Goal: Find specific page/section: Find specific page/section

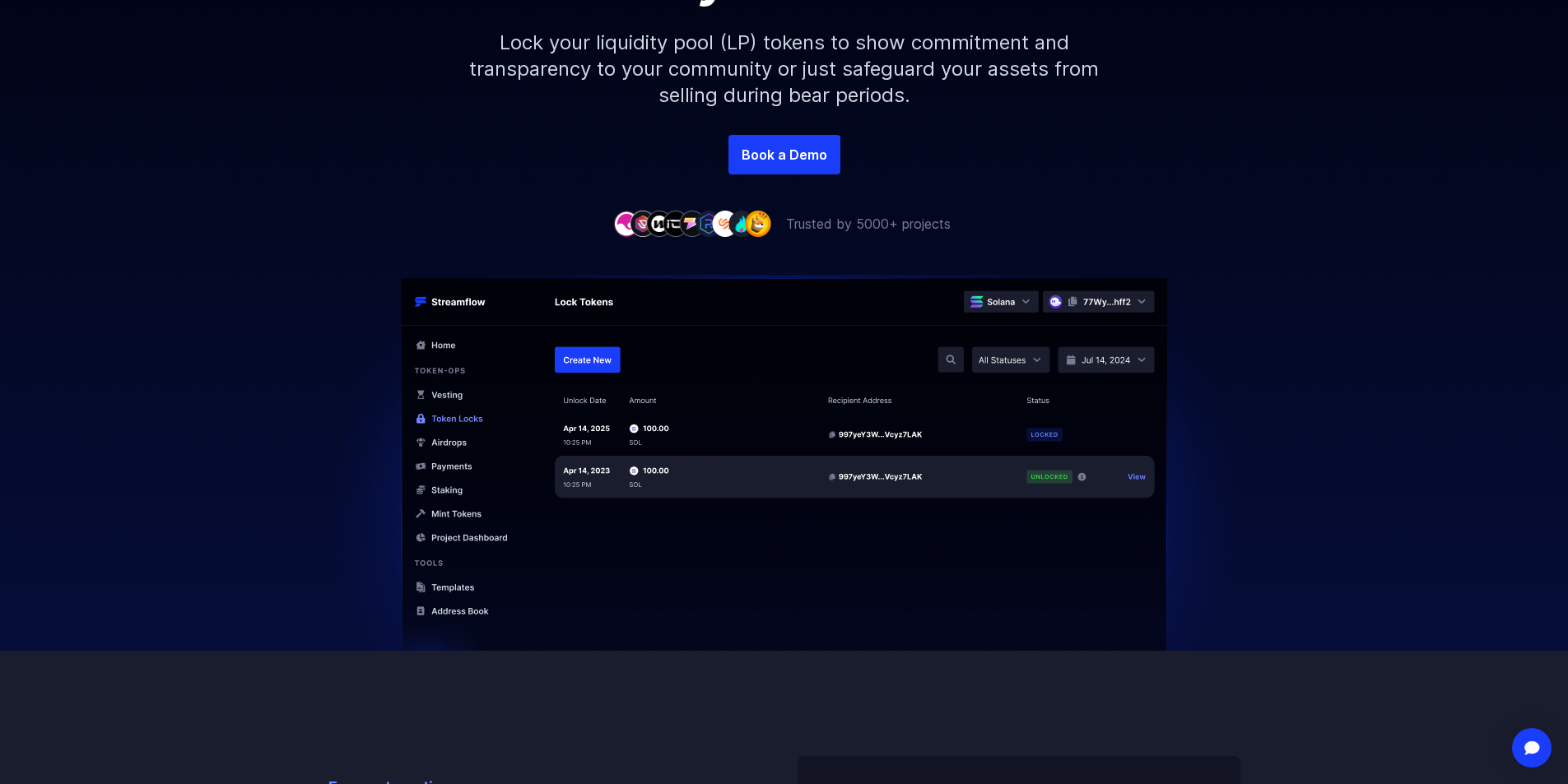
click at [447, 612] on img at bounding box center [784, 483] width 939 height 417
click at [453, 609] on img at bounding box center [784, 483] width 939 height 417
click at [1026, 300] on img at bounding box center [784, 483] width 939 height 417
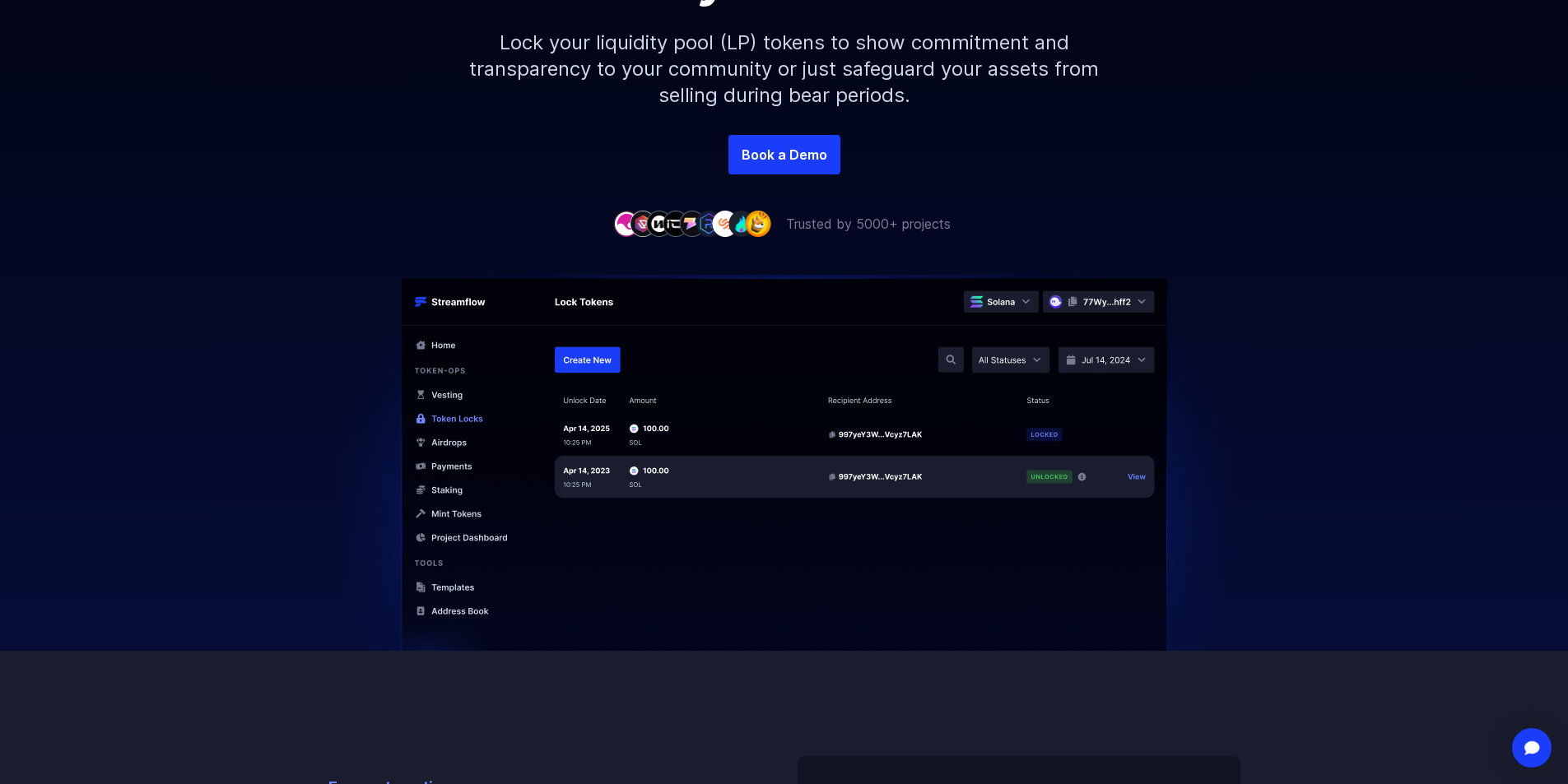
click at [1026, 300] on img at bounding box center [784, 483] width 939 height 417
click at [1025, 299] on img at bounding box center [784, 483] width 939 height 417
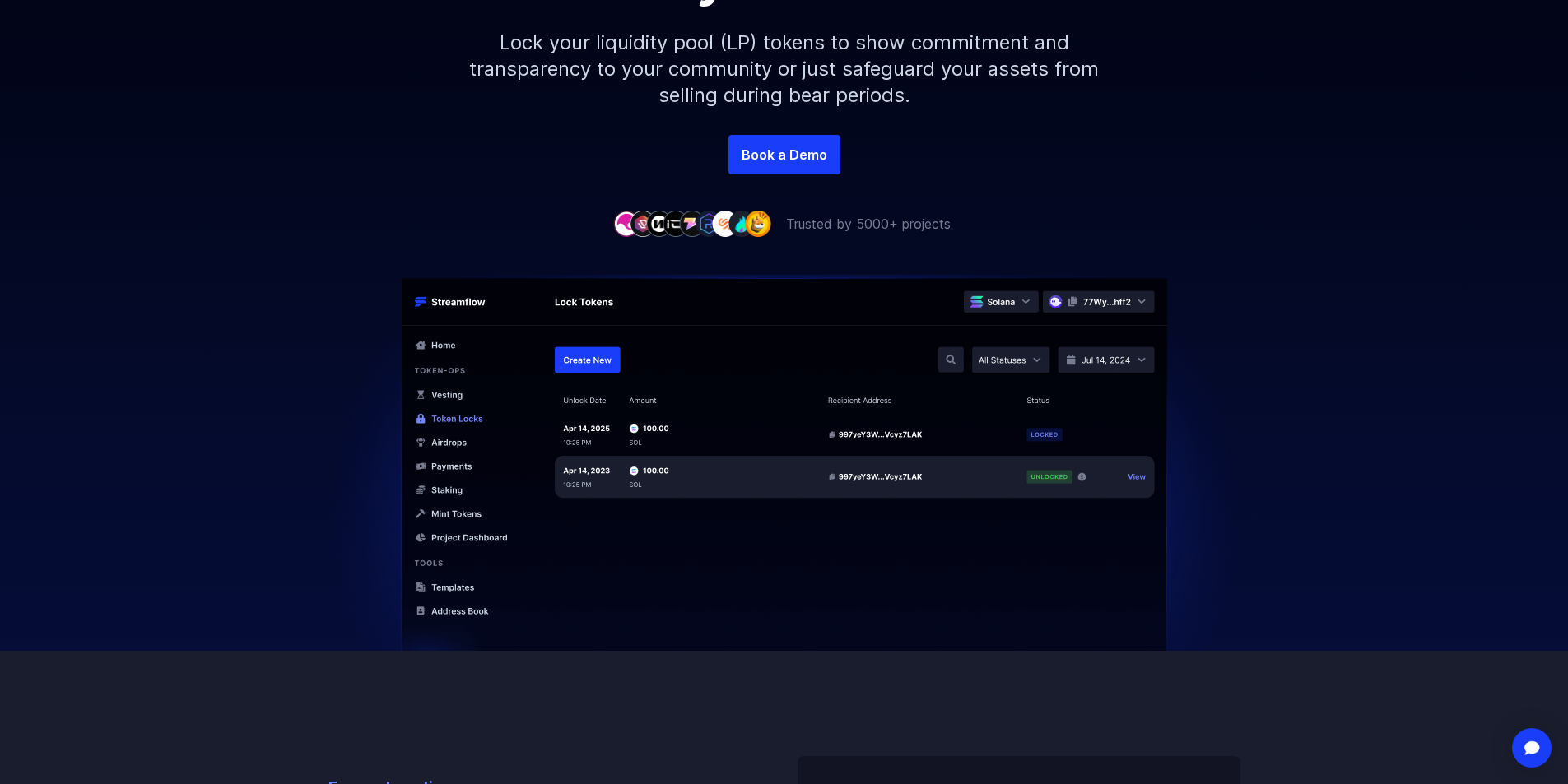
click at [1025, 299] on img at bounding box center [784, 483] width 939 height 417
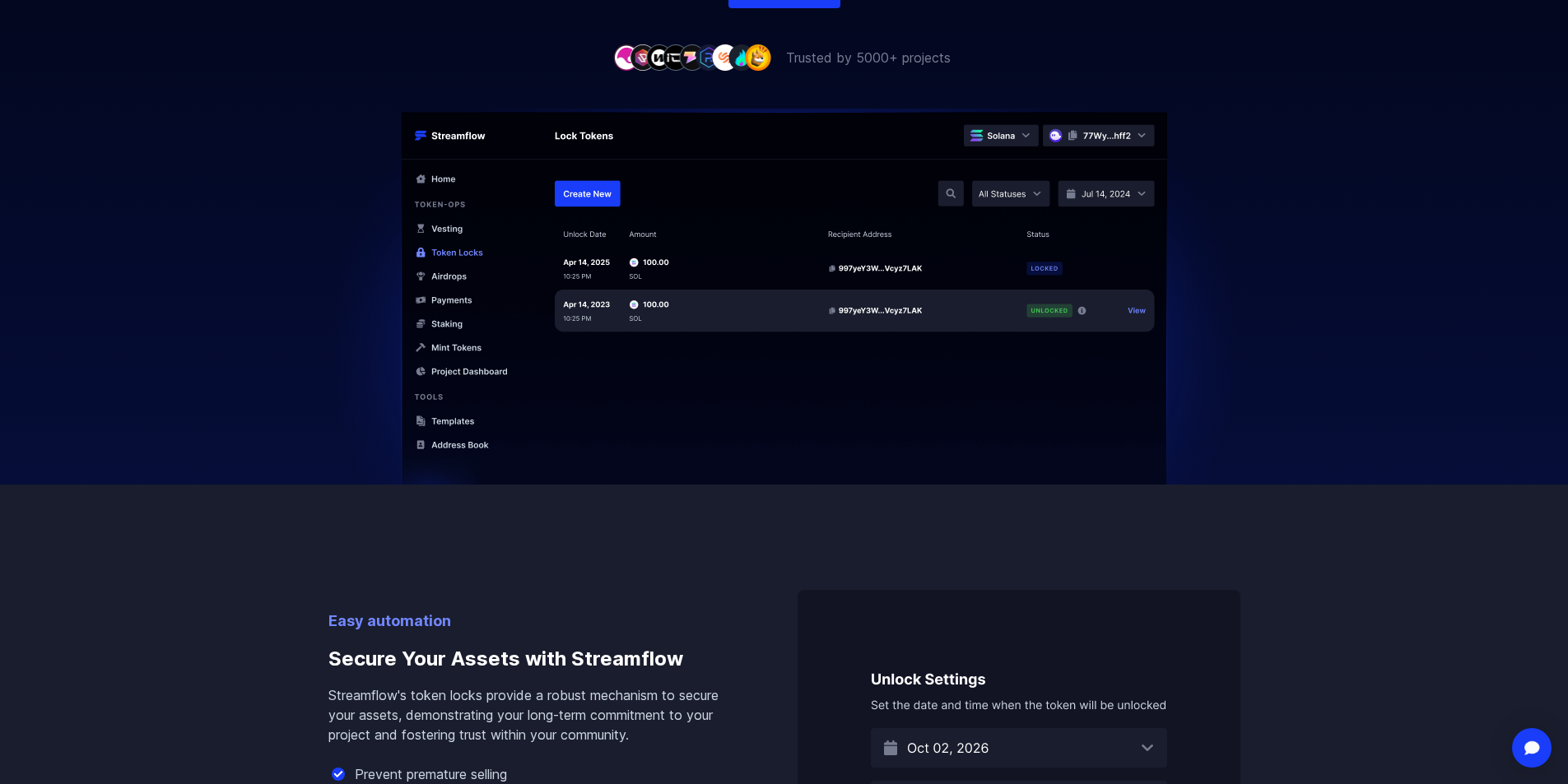
click at [1025, 134] on img at bounding box center [784, 317] width 939 height 417
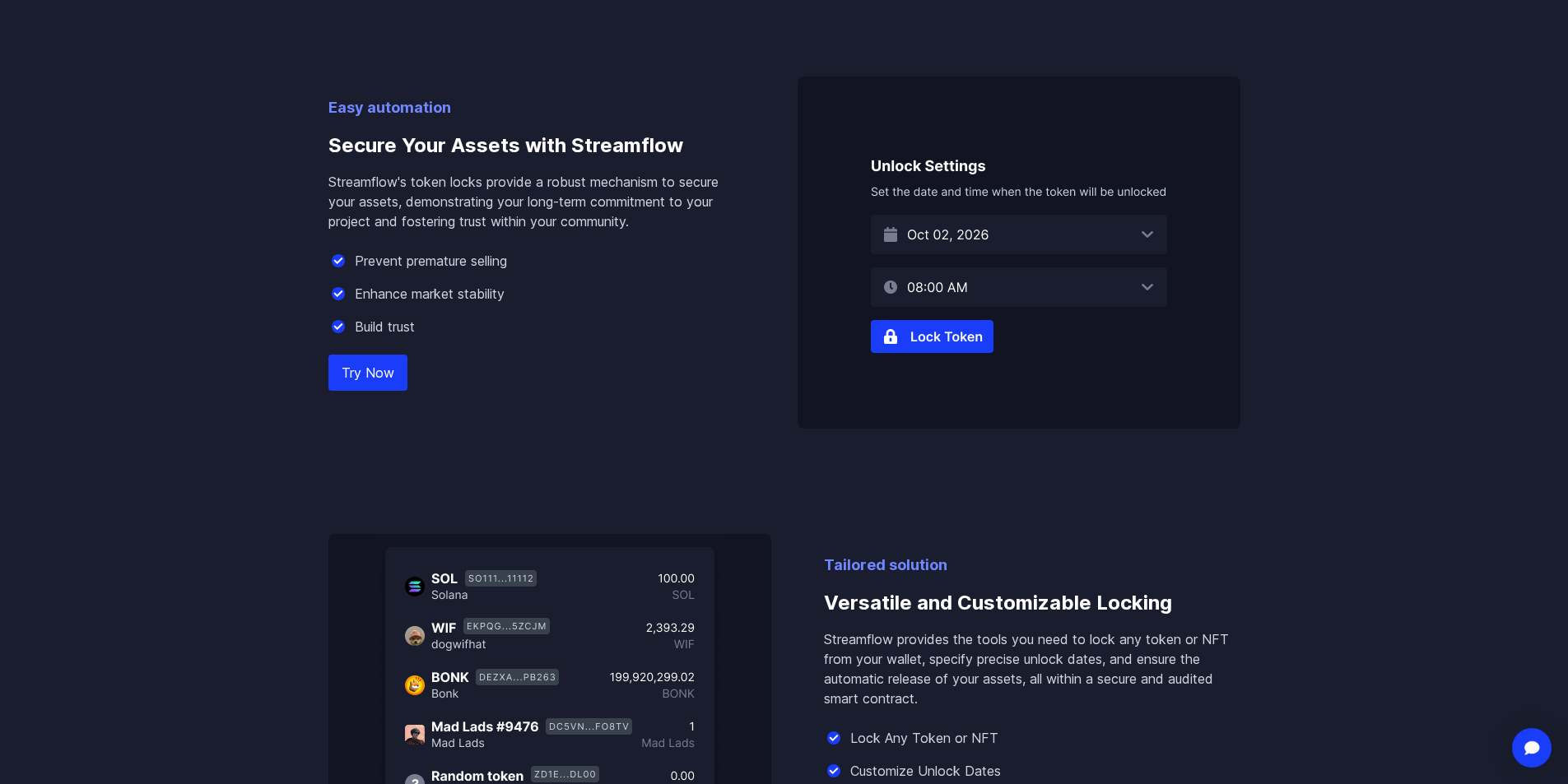
scroll to position [987, 0]
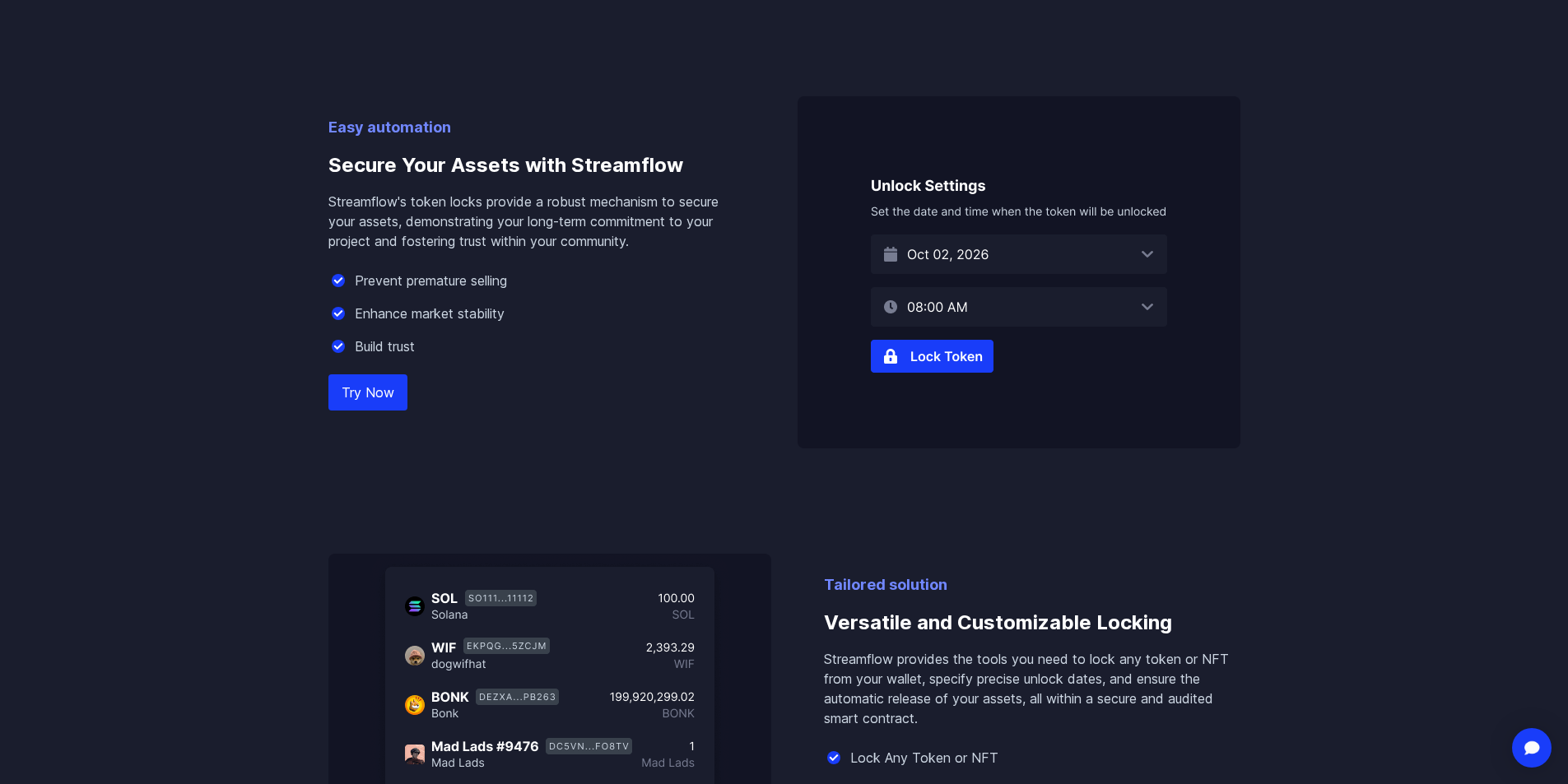
click at [1144, 253] on img at bounding box center [1019, 272] width 443 height 352
click at [935, 360] on img at bounding box center [1019, 272] width 443 height 352
click at [933, 355] on img at bounding box center [1019, 272] width 443 height 352
click at [1148, 246] on img at bounding box center [1019, 272] width 443 height 352
click at [1147, 248] on img at bounding box center [1019, 272] width 443 height 352
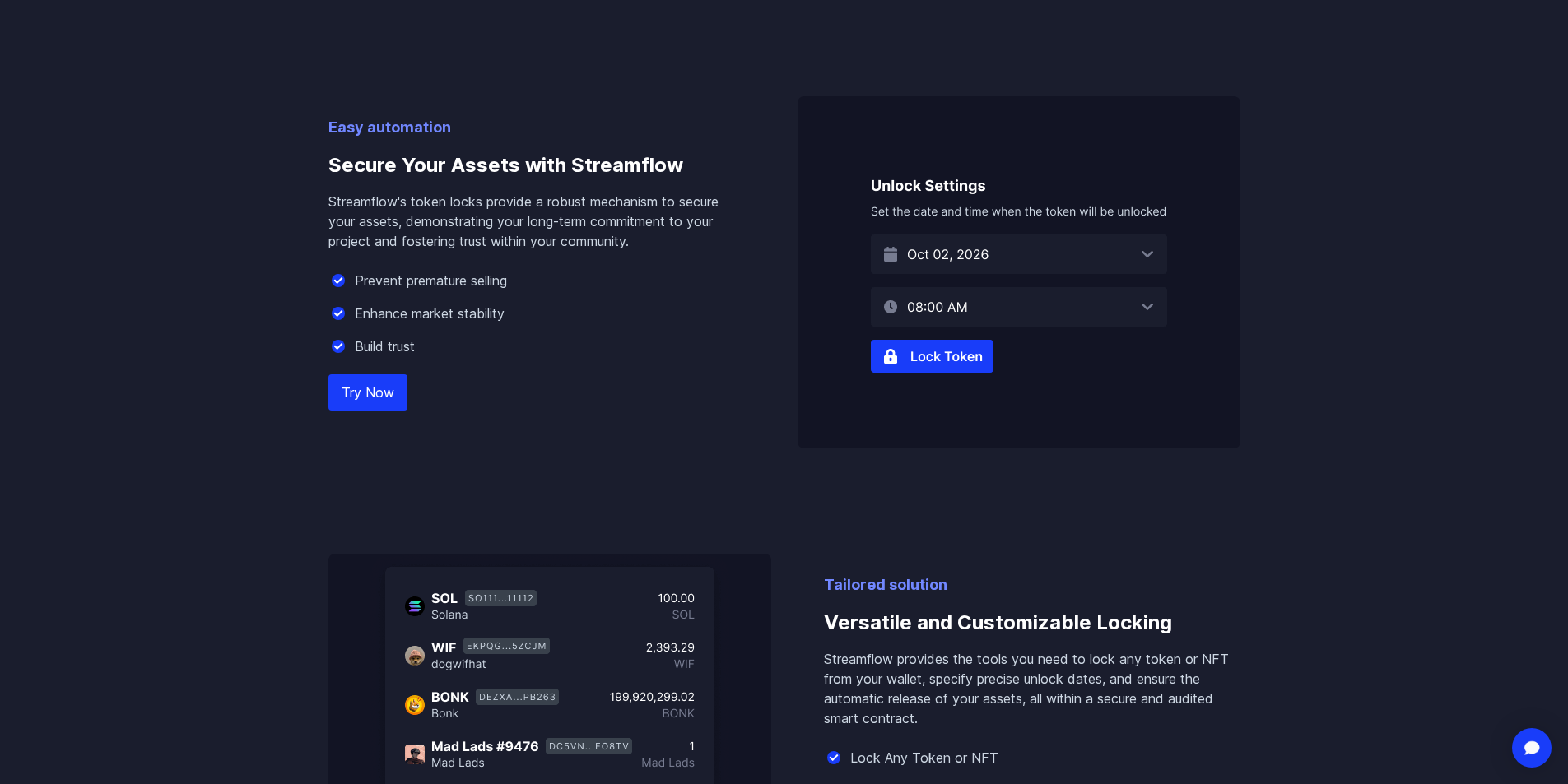
click at [1147, 248] on img at bounding box center [1019, 272] width 443 height 352
click at [1147, 248] on img at bounding box center [1019, 272] width 443 height 352
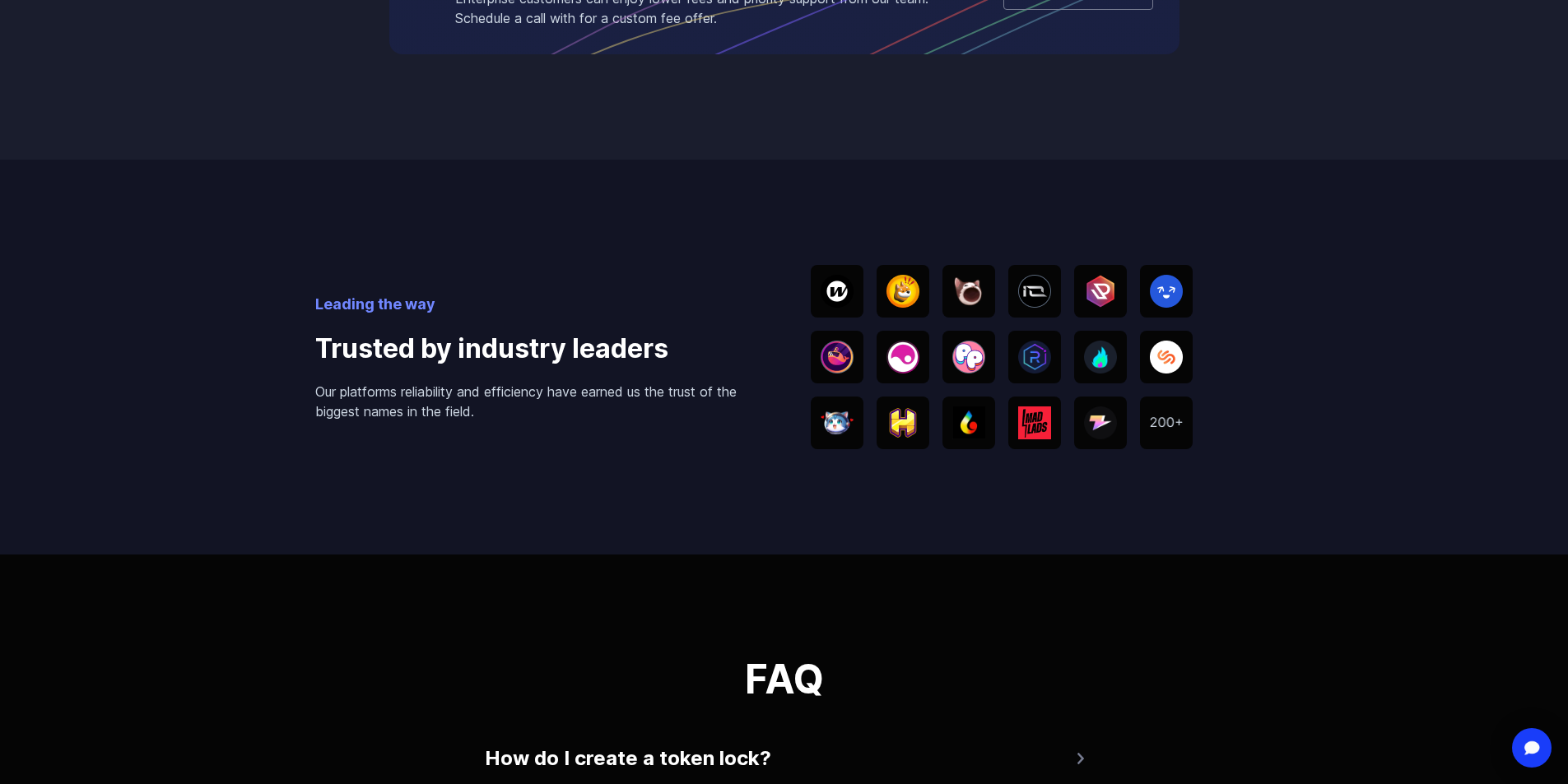
scroll to position [2631, 0]
